Goal: Task Accomplishment & Management: Use online tool/utility

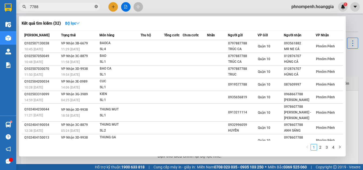
click at [97, 6] on icon "close-circle" at bounding box center [96, 6] width 3 height 3
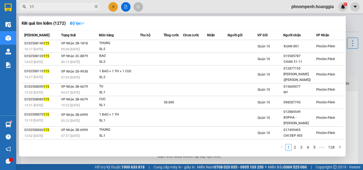
type input "1"
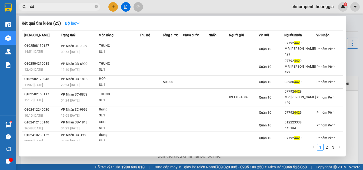
type input "4"
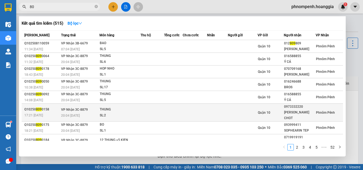
type input "8"
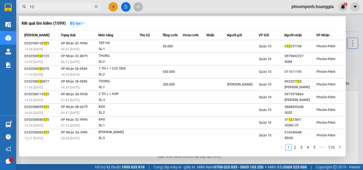
type input "1"
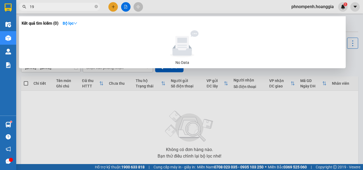
type input "1"
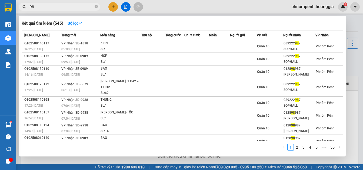
type input "9"
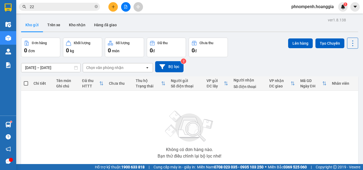
type input "2"
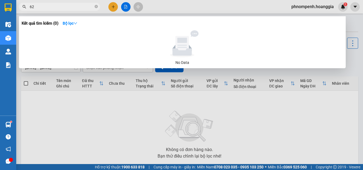
type input "6"
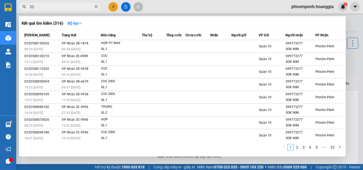
type input "227"
